Goal: Information Seeking & Learning: Learn about a topic

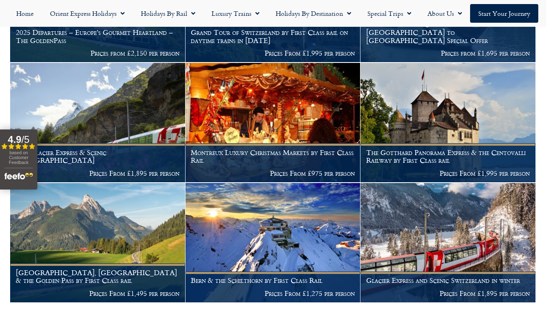
scroll to position [362, 0]
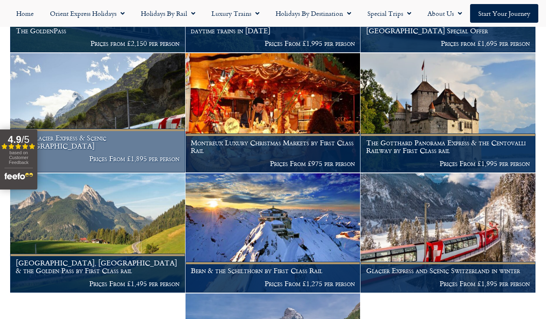
click at [121, 155] on p "Prices From £1,895 per person" at bounding box center [98, 159] width 164 height 8
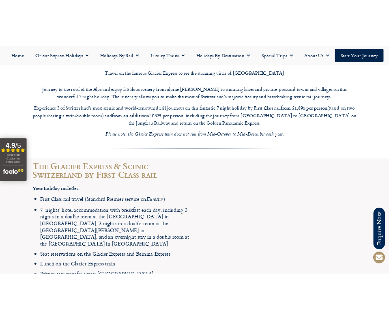
scroll to position [990, 0]
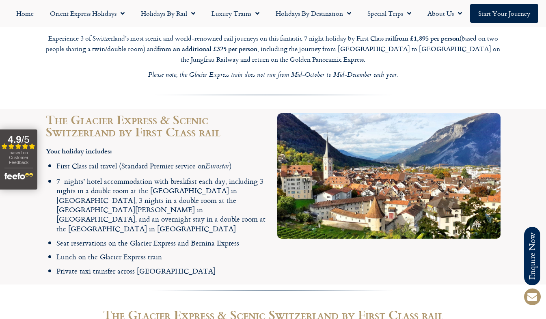
click at [141, 114] on h2 "The Glacier Express & Scenic Switzerland by First Class rail​" at bounding box center [157, 125] width 223 height 24
click at [136, 113] on h2 "The Glacier Express & Scenic Switzerland by First Class rail​" at bounding box center [157, 125] width 223 height 24
click at [166, 113] on h2 "The Glacier Express & Scenic Switzerland by First Class rail​" at bounding box center [157, 125] width 223 height 24
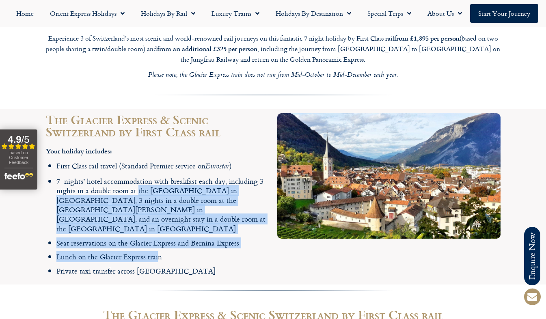
drag, startPoint x: 155, startPoint y: 226, endPoint x: 140, endPoint y: 163, distance: 64.5
click at [140, 163] on ul "First Class rail travel (Standard Premier service on Eurostar ) 7 nights’ hotel…" at bounding box center [162, 218] width 213 height 115
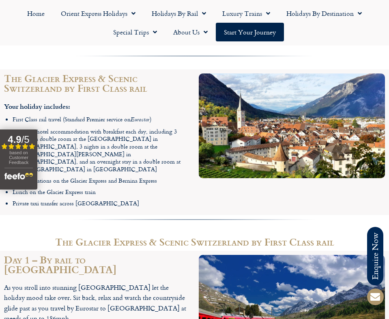
click at [58, 101] on strong "Your holiday includes:" at bounding box center [37, 105] width 66 height 9
click at [230, 95] on img at bounding box center [292, 125] width 187 height 105
click at [244, 30] on link "Start your Journey" at bounding box center [250, 32] width 68 height 19
click at [110, 73] on h2 "The Glacier Express & Scenic Switzerland by First Class rail​" at bounding box center [97, 82] width 187 height 19
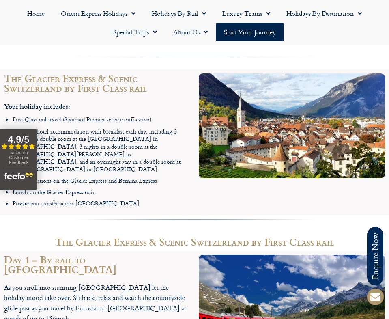
click at [24, 157] on span "based on Customer Feedback" at bounding box center [18, 157] width 19 height 15
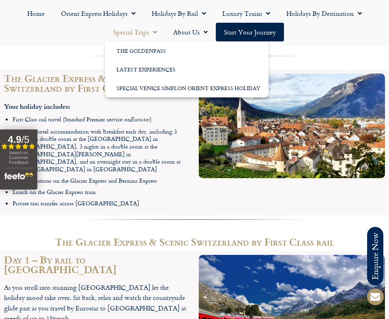
click at [158, 36] on link "Special Trips" at bounding box center [135, 32] width 60 height 19
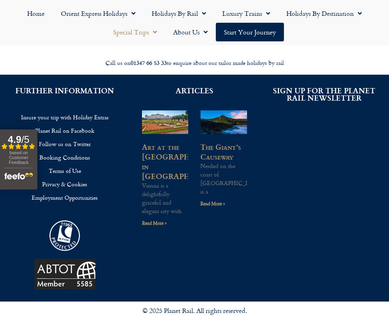
scroll to position [224, 0]
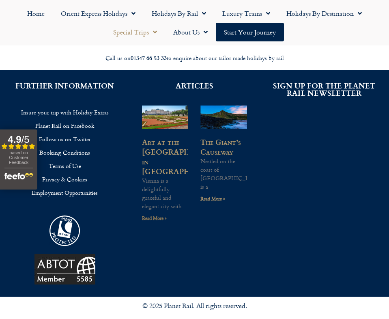
click at [164, 217] on link "Read More »" at bounding box center [154, 218] width 25 height 8
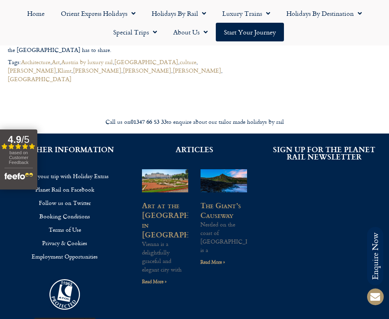
scroll to position [672, 0]
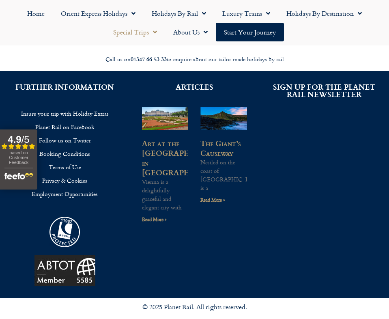
scroll to position [224, 0]
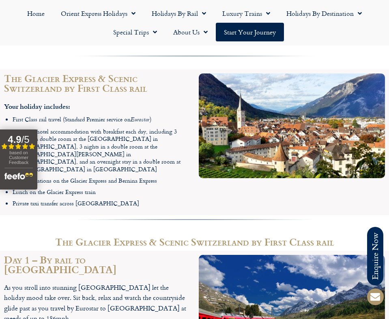
drag, startPoint x: 0, startPoint y: 0, endPoint x: 338, endPoint y: 29, distance: 338.8
click at [338, 29] on ul "Home Orient Express Holidays Venice Simplon-Orient-Express – 2025 Venice Simplo…" at bounding box center [194, 22] width 381 height 37
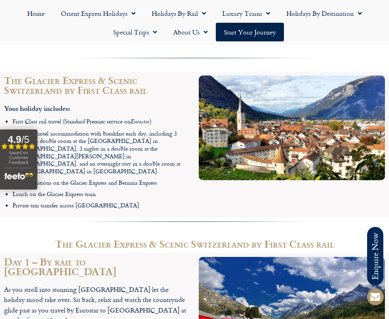
click at [32, 164] on div "based on Customer Feedback" at bounding box center [18, 158] width 28 height 17
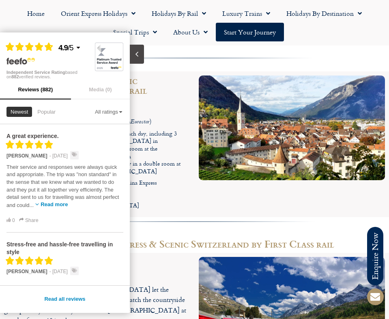
click at [32, 164] on span "Their service and responses were always quick and appropriate. The trip was "no…" at bounding box center [62, 186] width 112 height 44
click at [101, 110] on div "All ratings" at bounding box center [109, 111] width 28 height 5
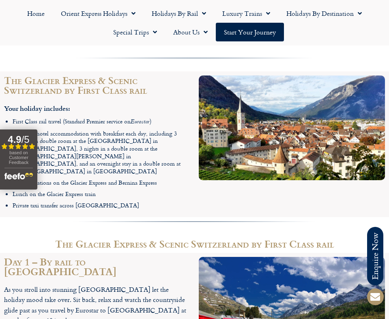
click at [170, 179] on li "Seat reservations on the Glacier Express and Bernina Express" at bounding box center [102, 183] width 178 height 8
click at [32, 182] on img "Open slideout reviews widget" at bounding box center [18, 175] width 28 height 15
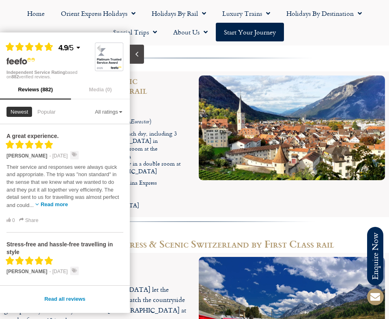
click at [110, 38] on div "Filled star Filled star Filled star Filled star Partial star 4.9 / 5 Independen…" at bounding box center [65, 55] width 130 height 47
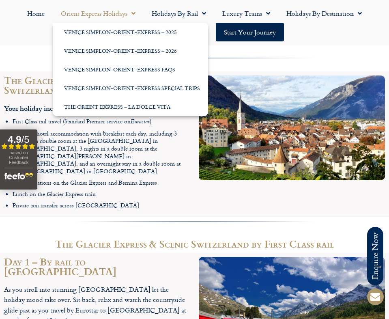
click at [82, 22] on link "Orient Express Holidays" at bounding box center [98, 13] width 91 height 19
